Goal: Check status: Check status

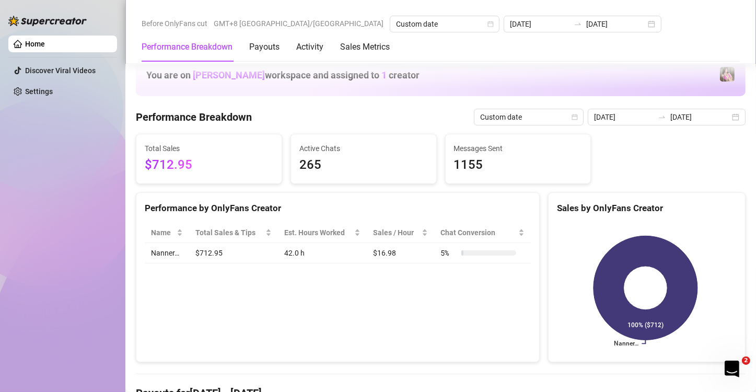
scroll to position [209, 0]
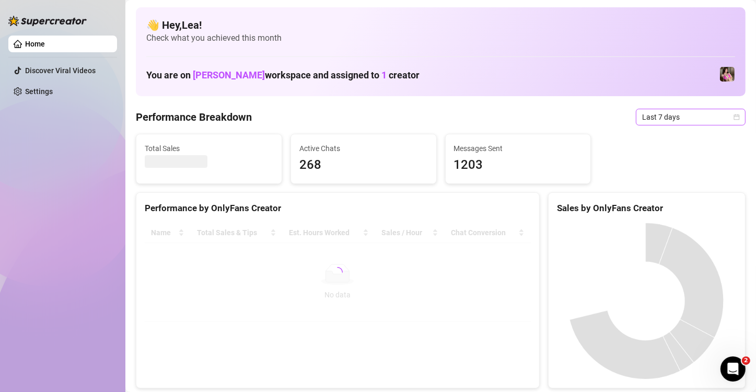
click at [734, 118] on icon "calendar" at bounding box center [737, 117] width 6 height 6
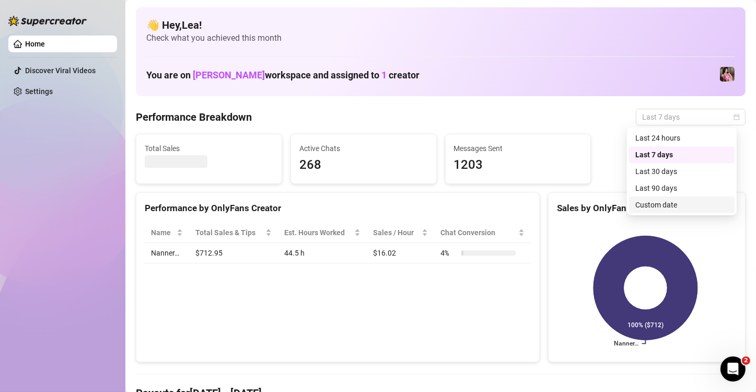
click at [668, 203] on div "Custom date" at bounding box center [681, 204] width 93 height 11
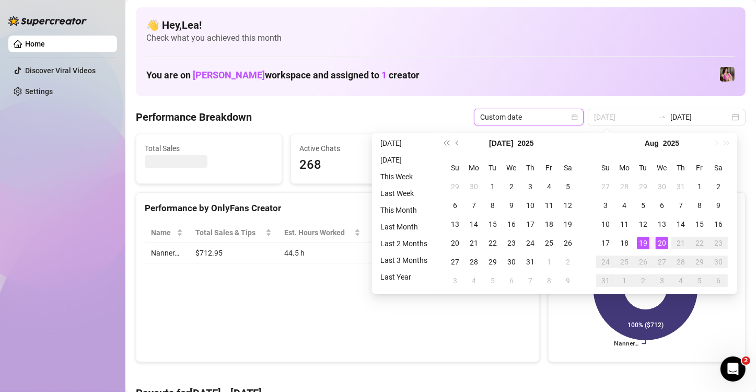
type input "[DATE]"
click at [657, 242] on div "20" at bounding box center [662, 243] width 13 height 13
type input "[DATE]"
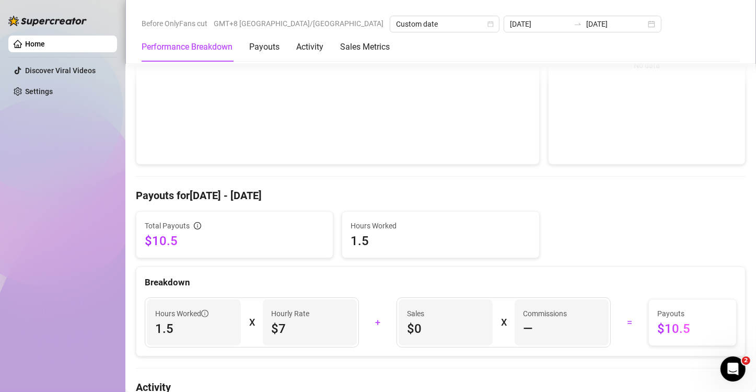
scroll to position [209, 0]
